Goal: Transaction & Acquisition: Book appointment/travel/reservation

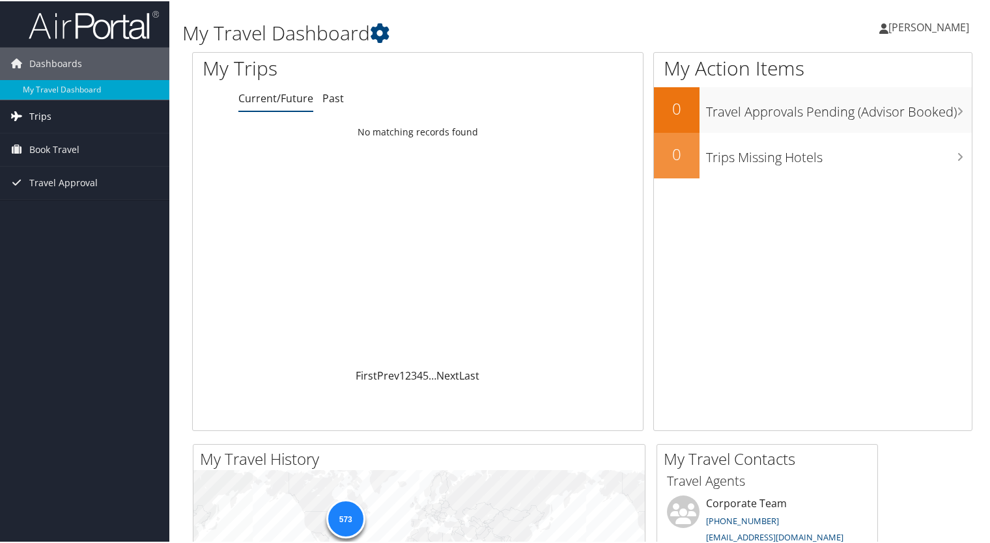
click at [52, 121] on link "Trips" at bounding box center [84, 115] width 169 height 33
click at [334, 100] on link "Past" at bounding box center [332, 97] width 21 height 14
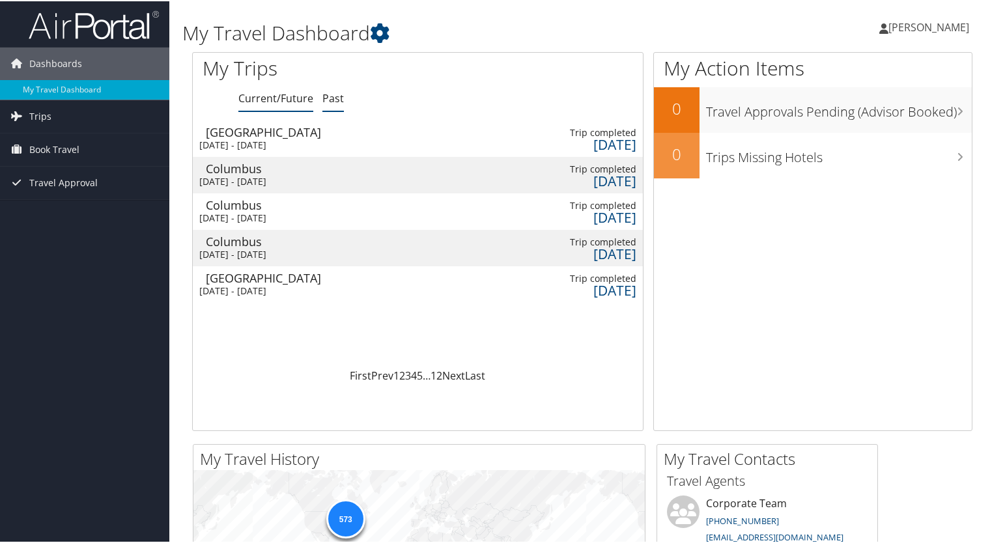
click at [264, 99] on link "Current/Future" at bounding box center [275, 97] width 75 height 14
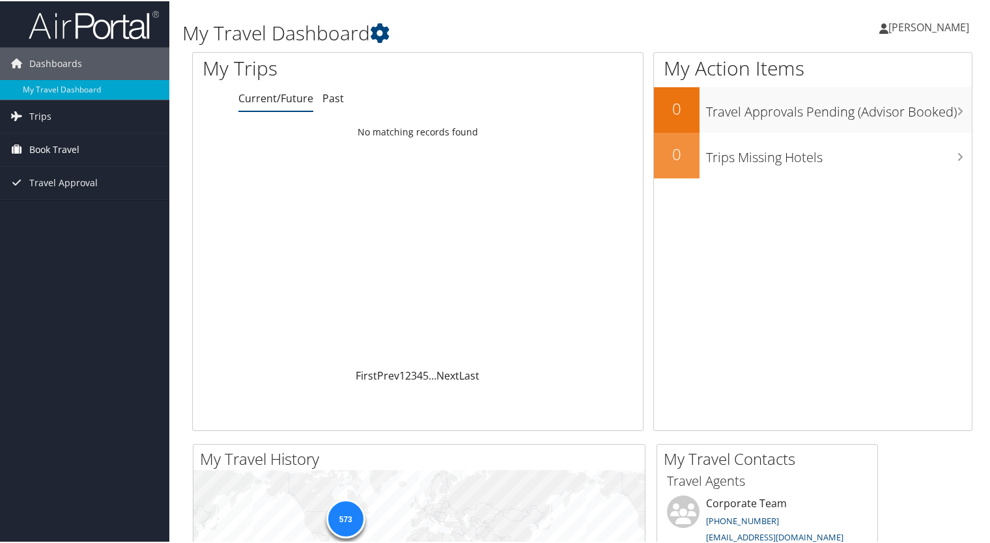
click at [73, 150] on span "Book Travel" at bounding box center [54, 148] width 50 height 33
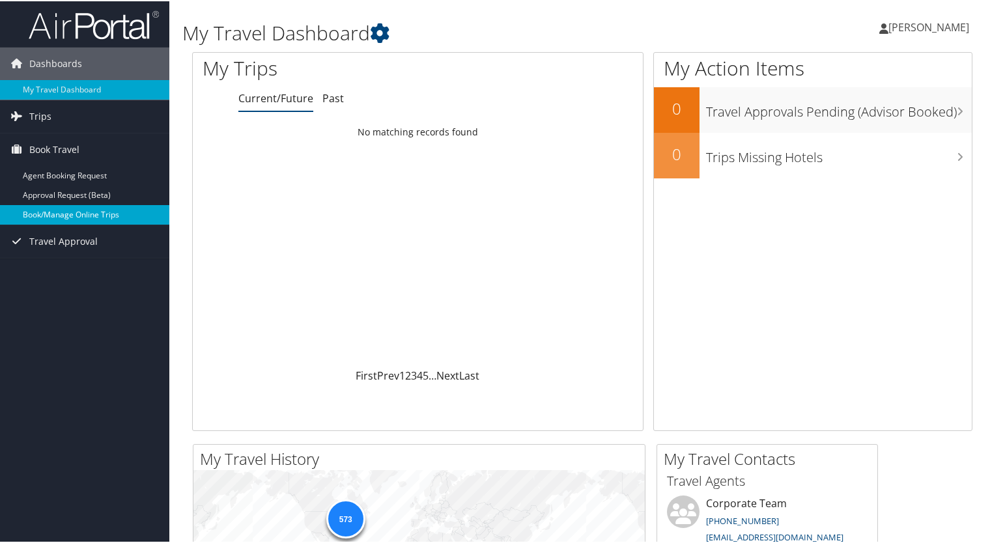
click at [84, 214] on link "Book/Manage Online Trips" at bounding box center [84, 214] width 169 height 20
